Goal: Navigation & Orientation: Find specific page/section

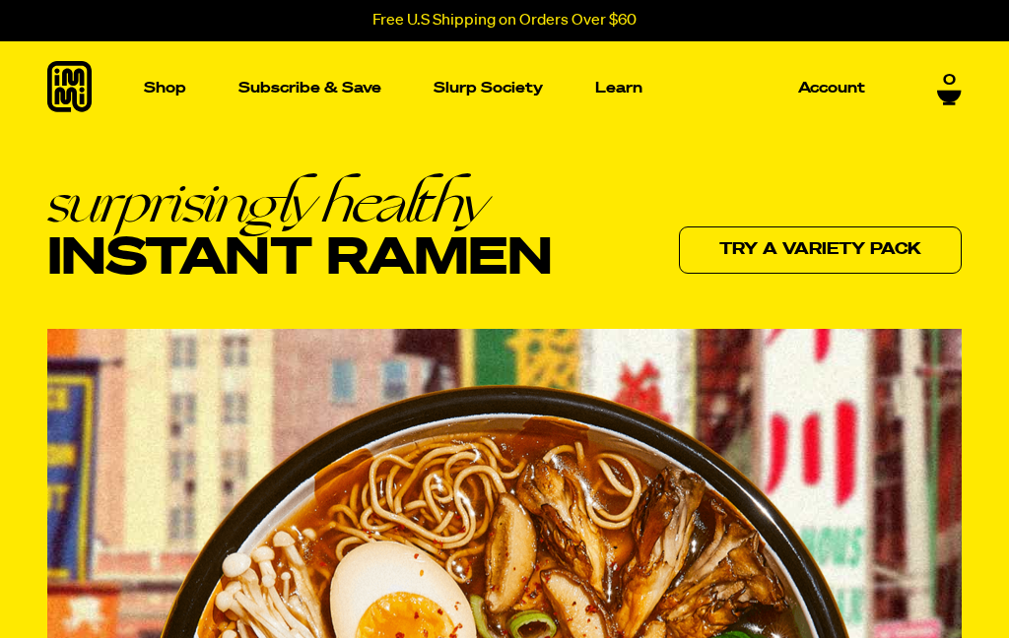
click at [620, 84] on p "Learn" at bounding box center [618, 88] width 47 height 15
click at [463, 91] on p "Slurp Society" at bounding box center [487, 88] width 109 height 15
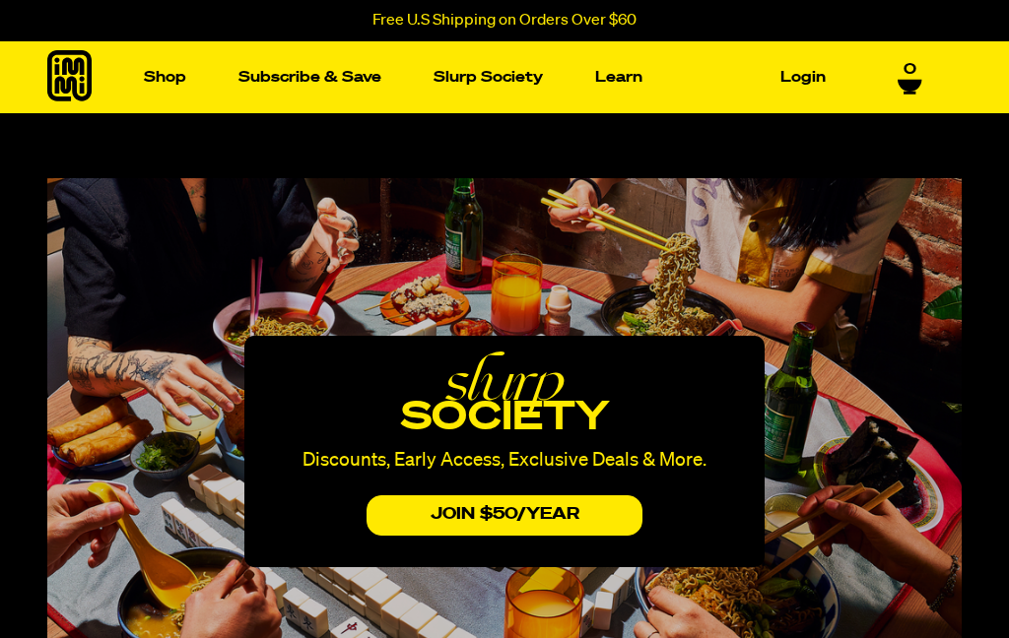
click at [889, 325] on img "Main navigation" at bounding box center [879, 243] width 185 height 185
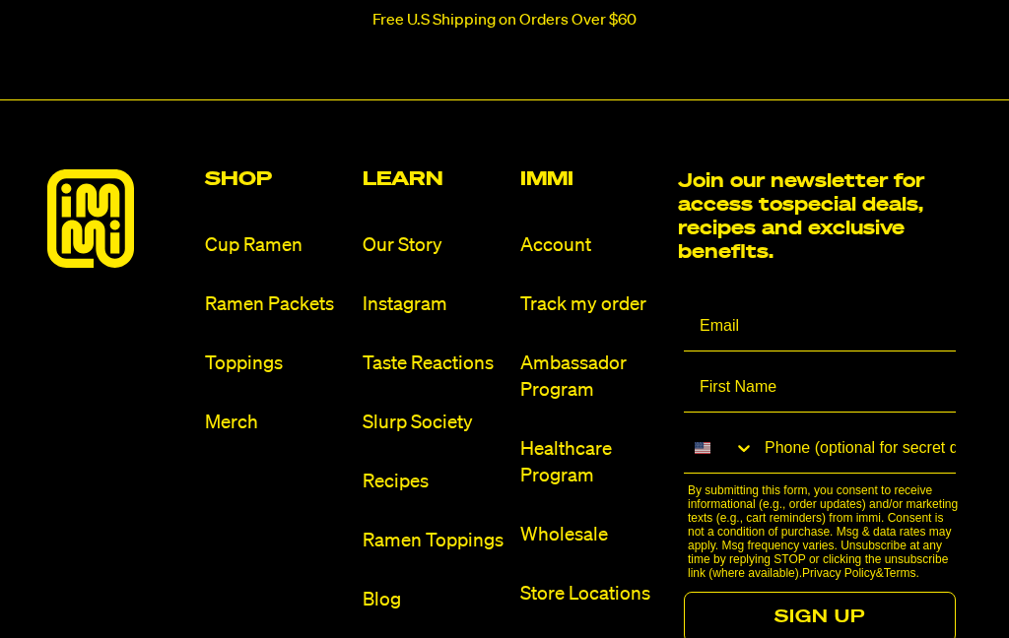
scroll to position [4304, 0]
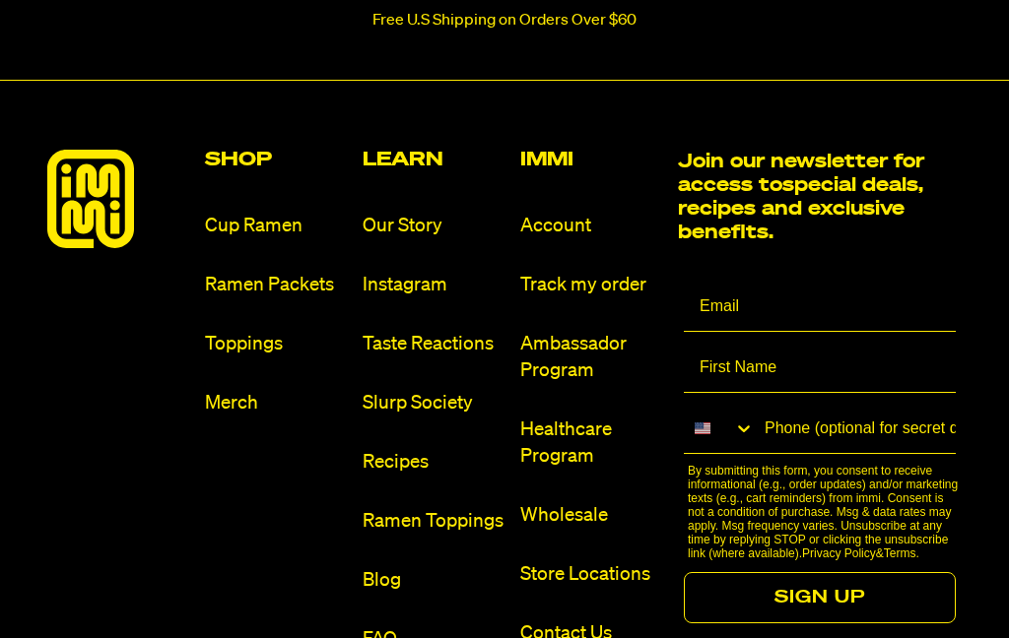
click at [261, 272] on link "Ramen Packets" at bounding box center [276, 285] width 142 height 27
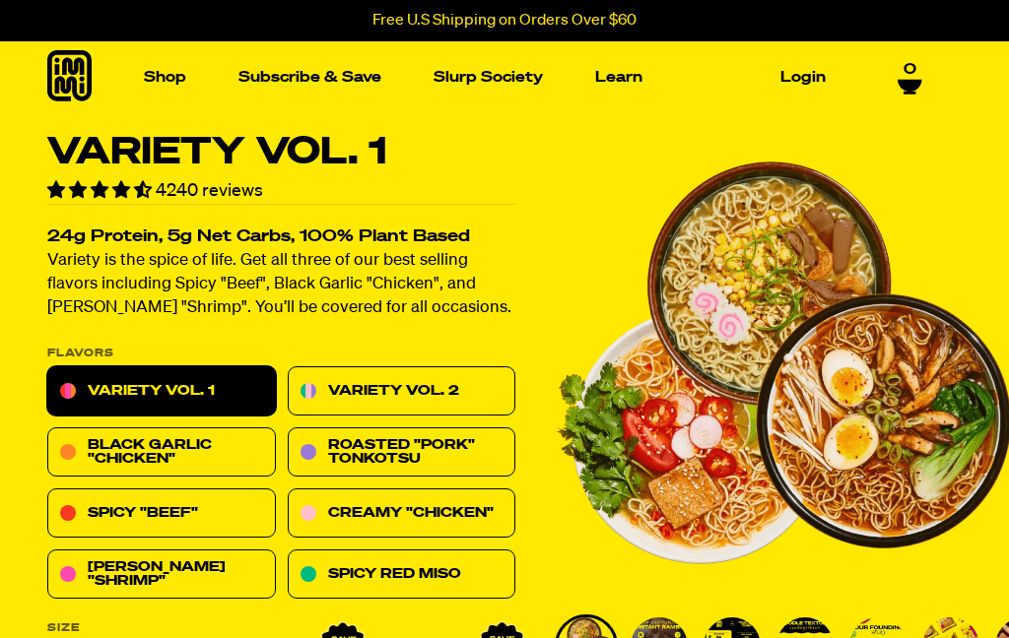
click at [637, 281] on img "Main navigation" at bounding box center [629, 243] width 185 height 185
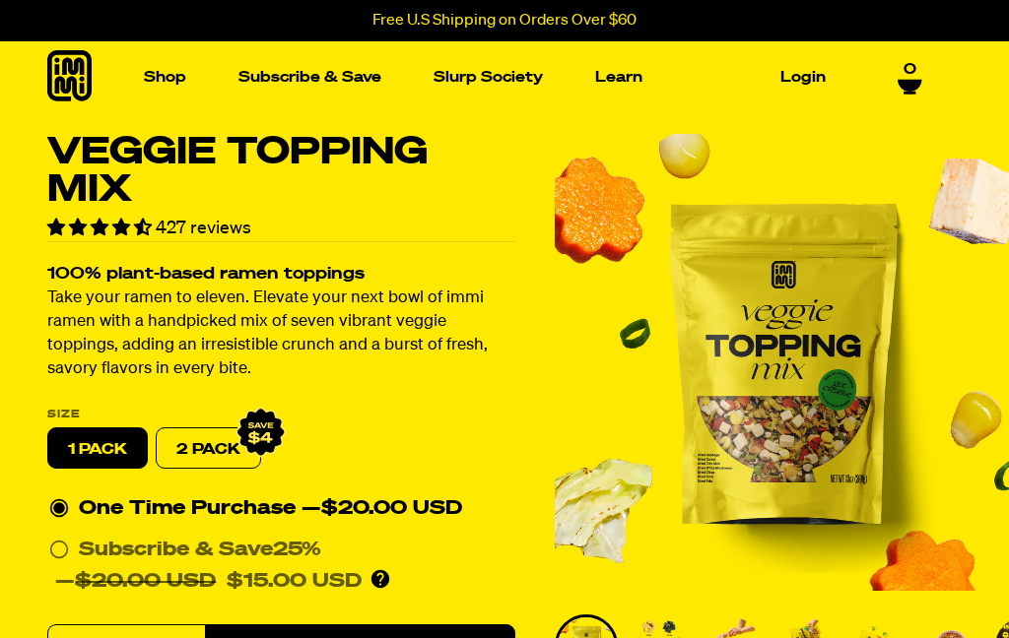
click at [911, 76] on span "0" at bounding box center [909, 67] width 13 height 18
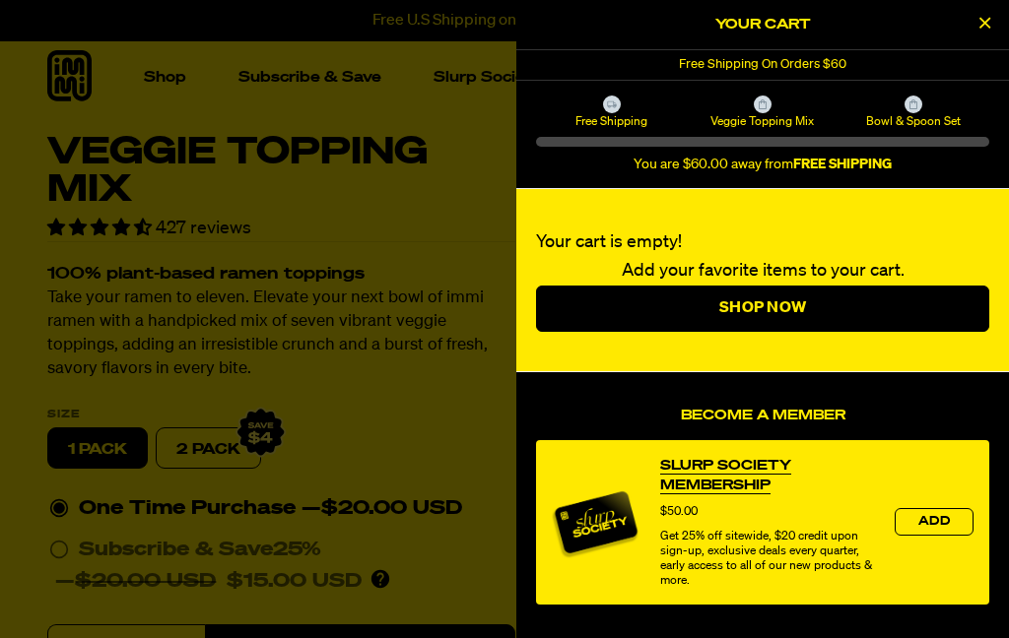
click at [983, 23] on icon "Close Cart" at bounding box center [984, 23] width 11 height 18
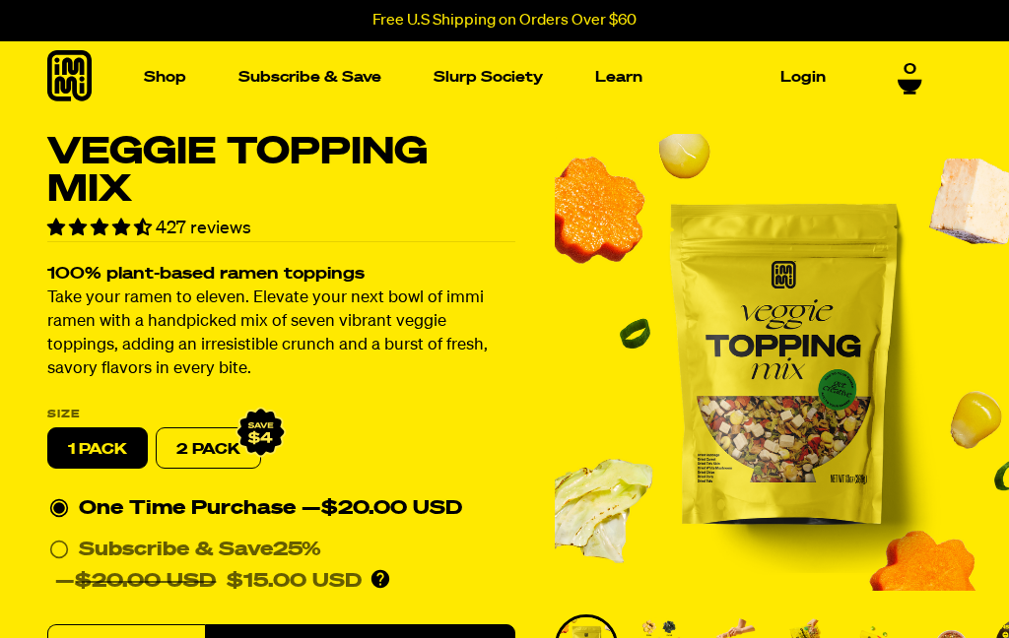
click at [490, 90] on link "Slurp Society" at bounding box center [488, 77] width 125 height 31
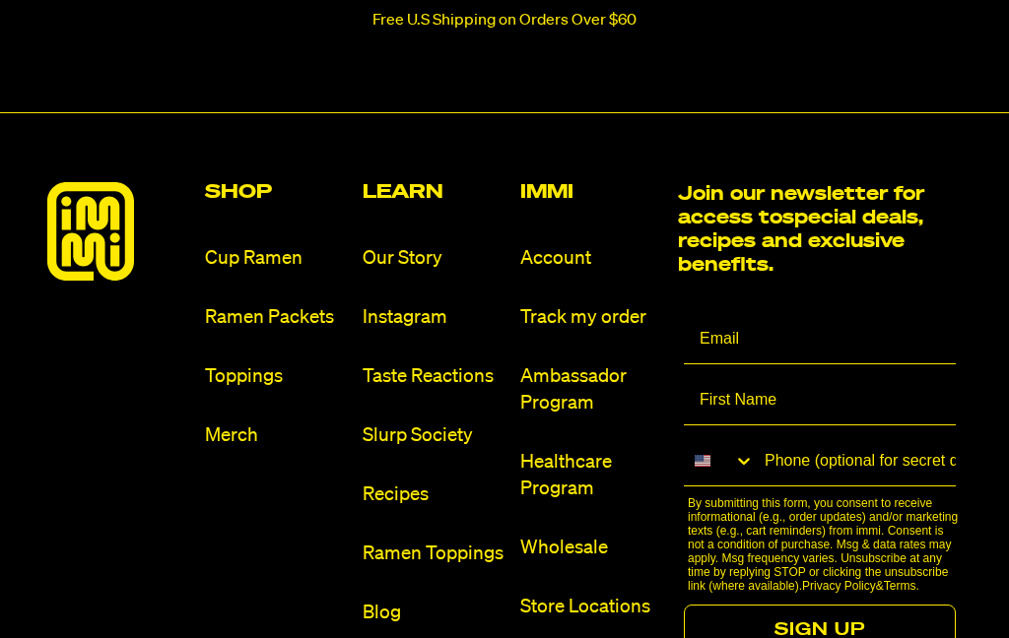
scroll to position [4729, 0]
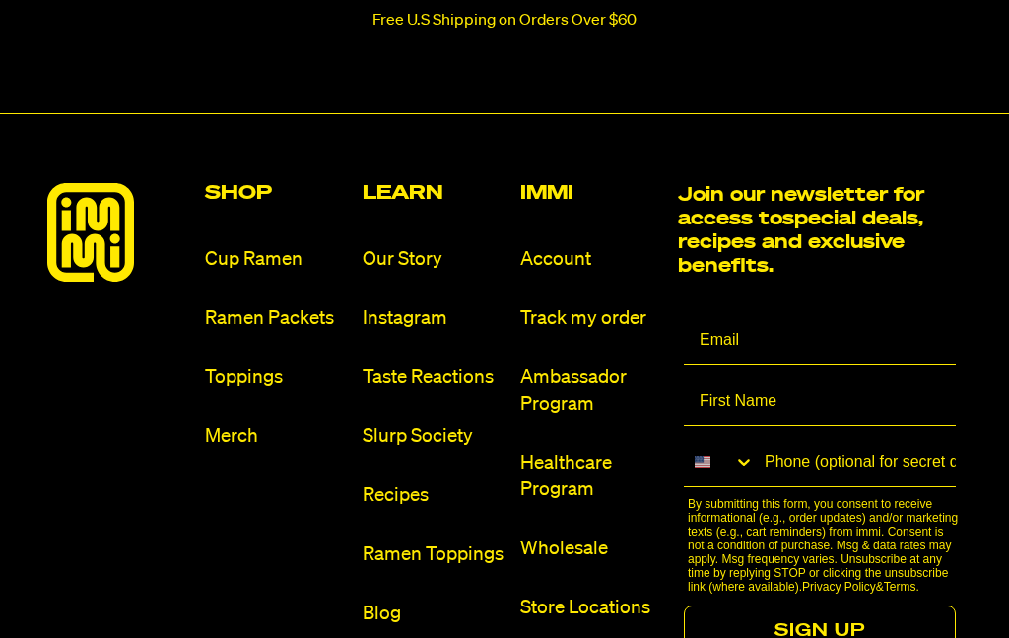
click at [549, 246] on link "Account" at bounding box center [591, 259] width 142 height 27
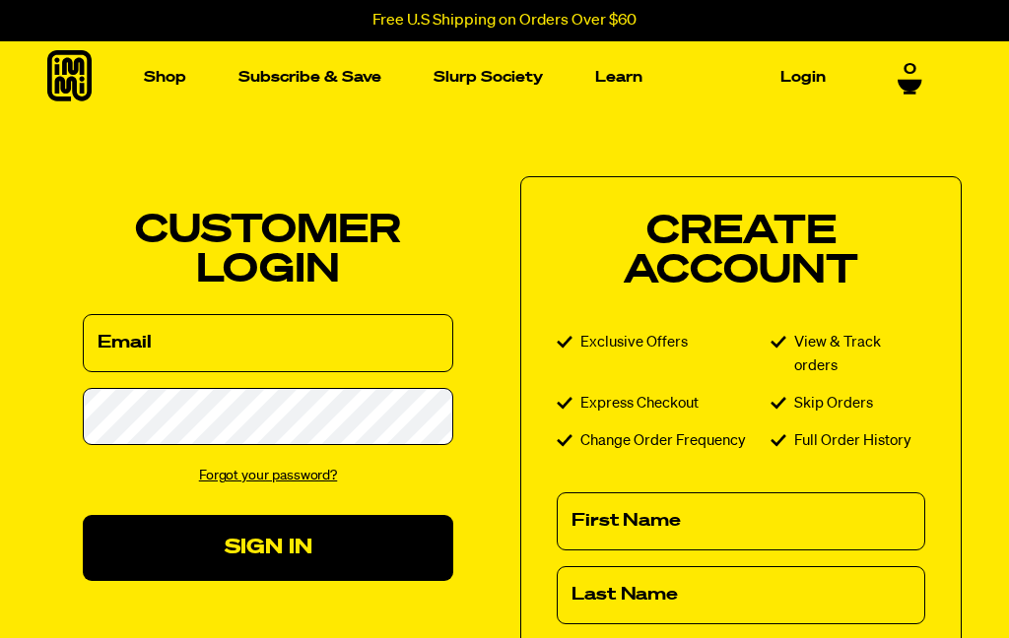
click at [800, 77] on link "Login" at bounding box center [802, 77] width 61 height 31
click at [65, 80] on icon at bounding box center [69, 75] width 44 height 51
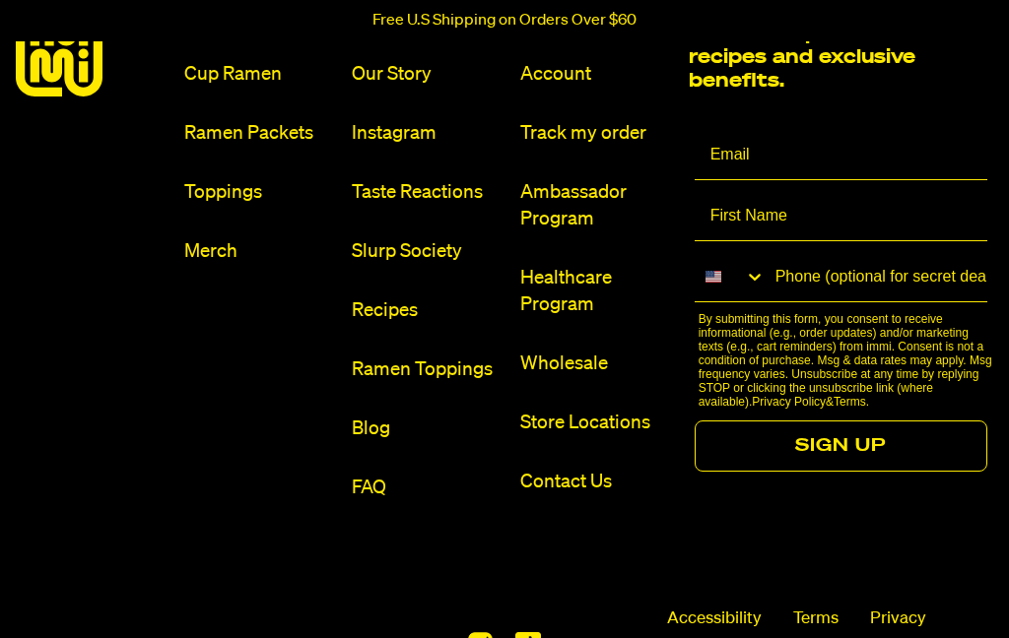
scroll to position [9212, 0]
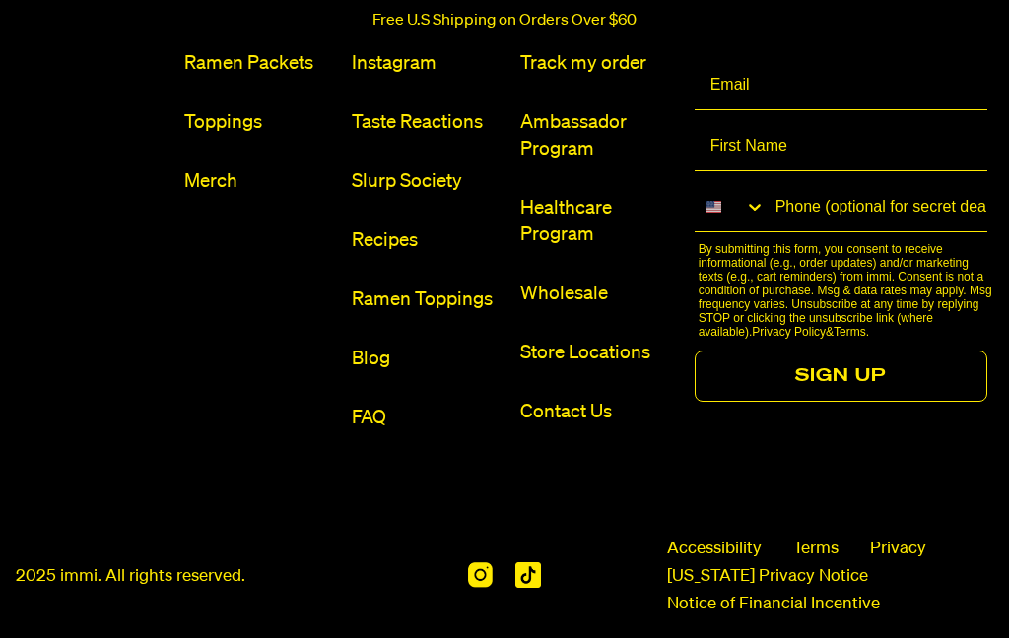
click at [565, 426] on link "Contact Us" at bounding box center [596, 412] width 153 height 27
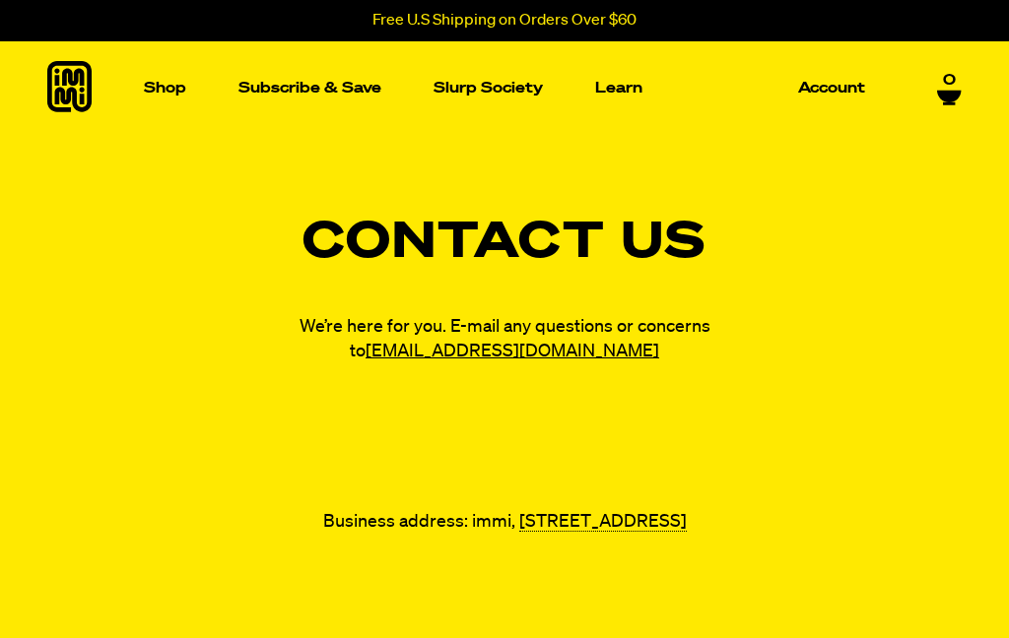
click at [76, 86] on icon at bounding box center [69, 86] width 44 height 51
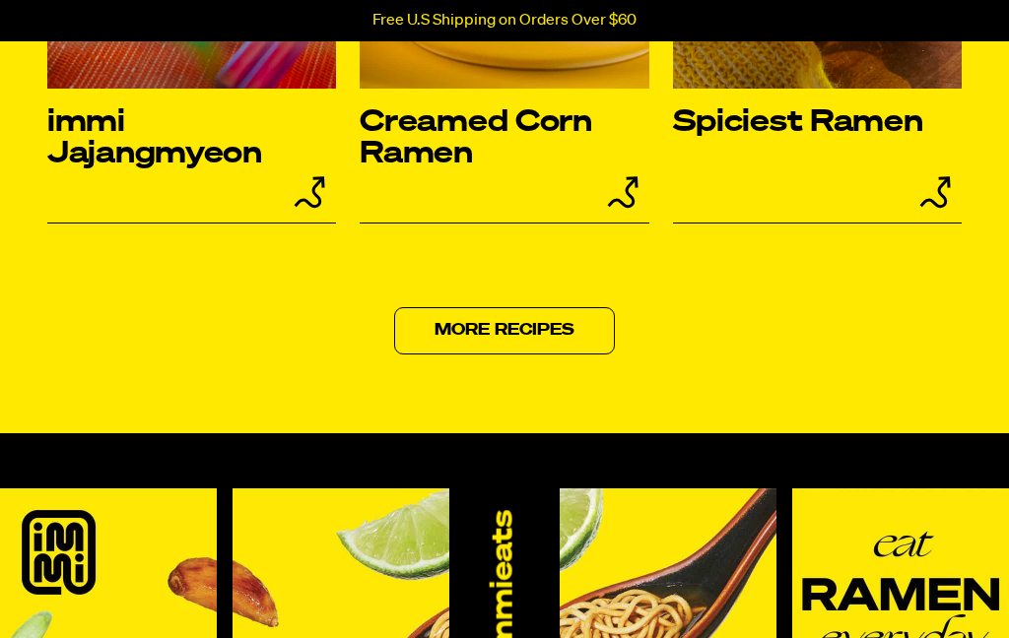
scroll to position [8311, 0]
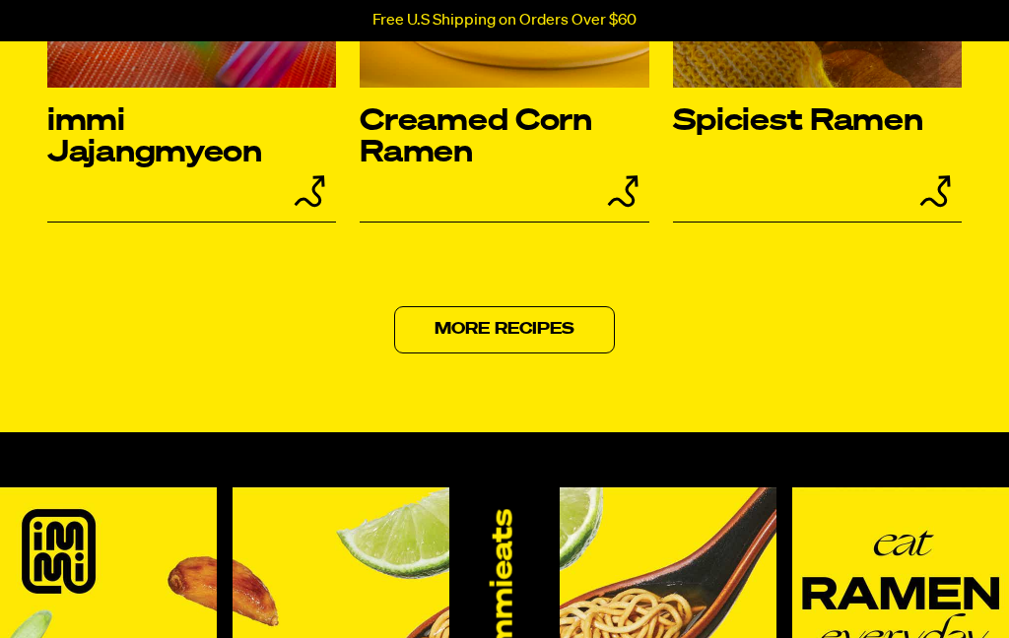
click at [511, 354] on link "More Recipes" at bounding box center [504, 329] width 221 height 47
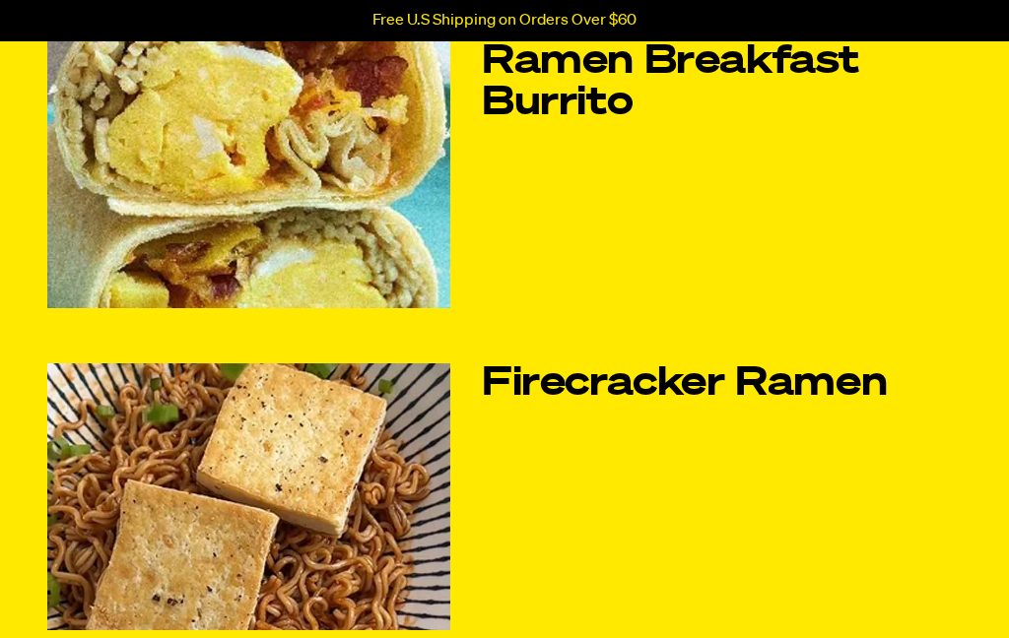
scroll to position [1157, 0]
